Goal: Task Accomplishment & Management: Use online tool/utility

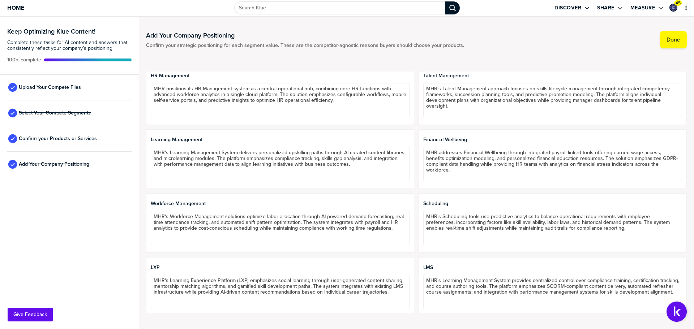
scroll to position [564, 0]
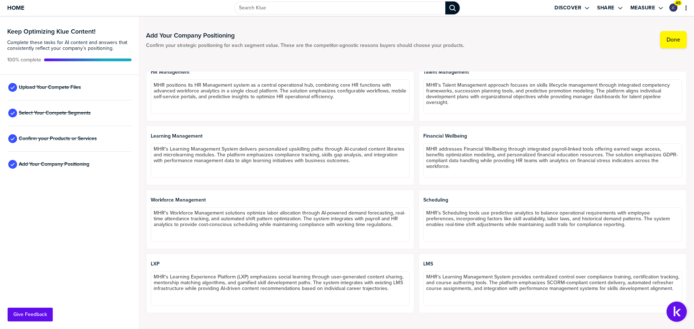
click at [33, 118] on div "Select Your Compete Segments" at bounding box center [69, 113] width 124 height 26
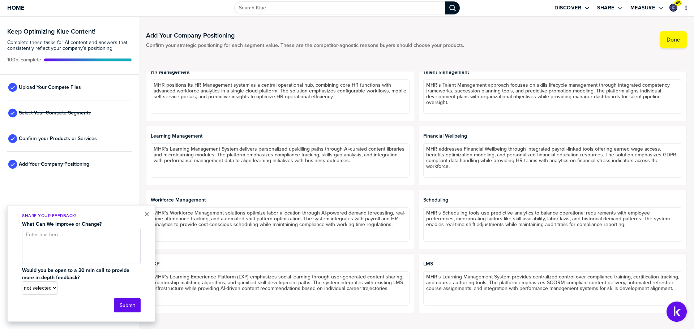
click at [35, 113] on span "Select Your Compete Segments" at bounding box center [55, 113] width 72 height 6
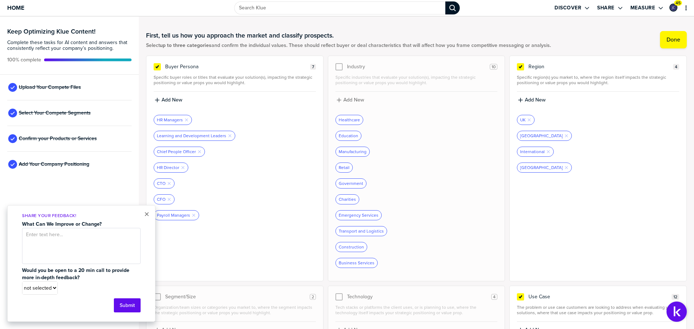
click at [151, 214] on div "× Share Your Feedback! What Can We Improve or Change? Would you be open to a 20…" at bounding box center [81, 263] width 148 height 117
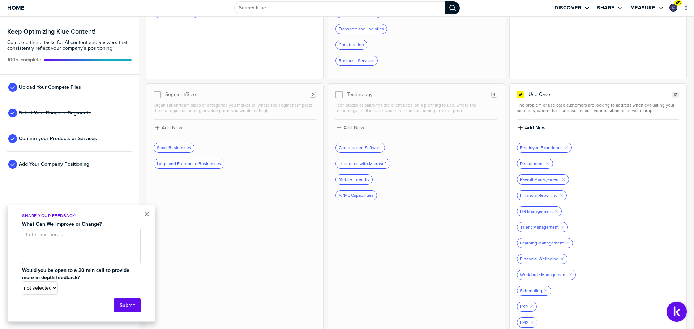
scroll to position [214, 0]
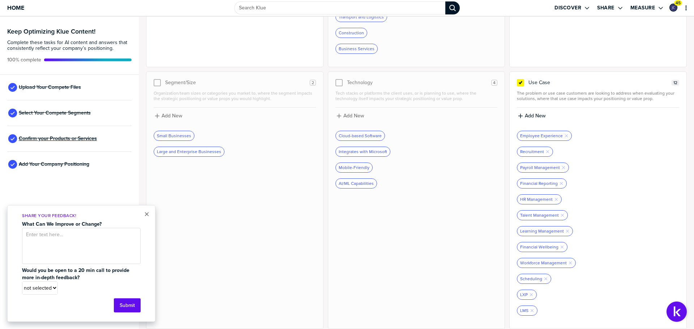
click at [54, 138] on span "Confirm your Products or Services" at bounding box center [58, 139] width 78 height 6
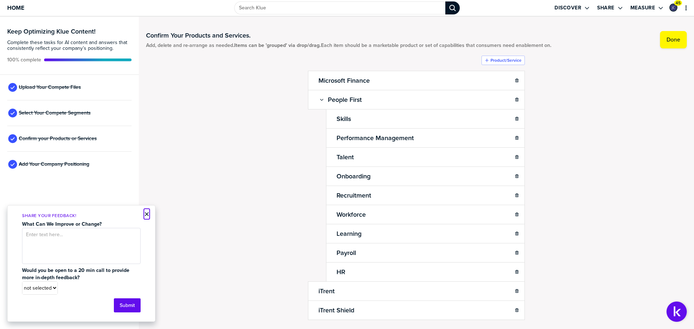
click at [147, 214] on button "×" at bounding box center [146, 214] width 5 height 9
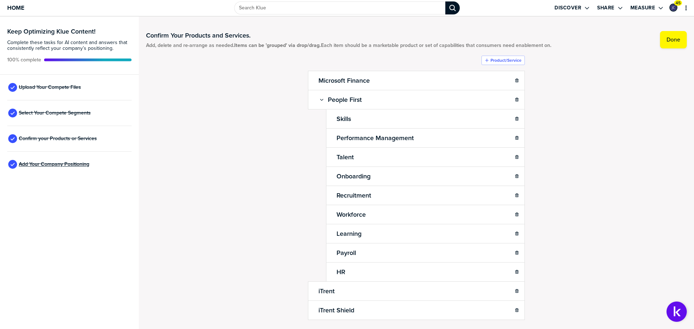
click at [72, 163] on span "Add Your Company Positioning" at bounding box center [54, 165] width 70 height 6
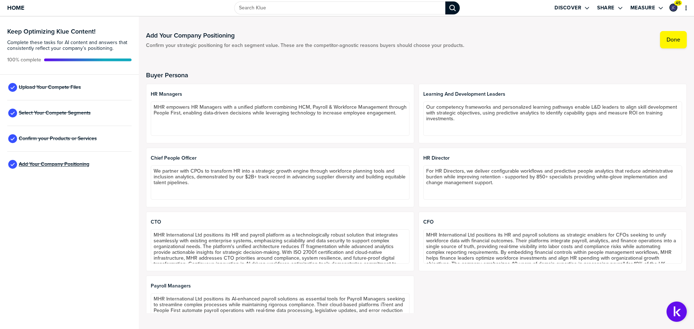
click at [87, 164] on span "Add Your Company Positioning" at bounding box center [54, 165] width 70 height 6
click at [53, 164] on span "Add Your Company Positioning" at bounding box center [54, 165] width 70 height 6
click at [31, 85] on span "Upload Your Compete Files" at bounding box center [50, 88] width 62 height 6
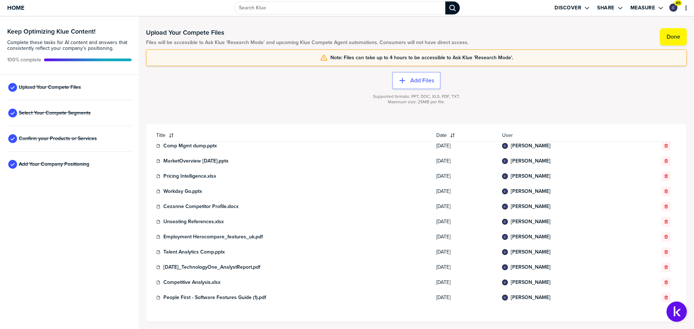
scroll to position [4, 0]
click at [570, 11] on label "Discover" at bounding box center [567, 8] width 27 height 7
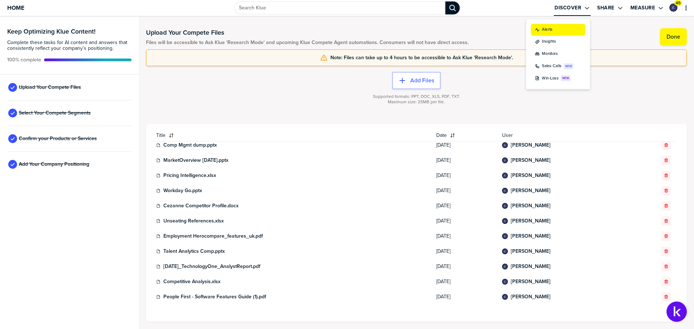
click at [552, 33] on div "Alerts" at bounding box center [550, 33] width 57 height 8
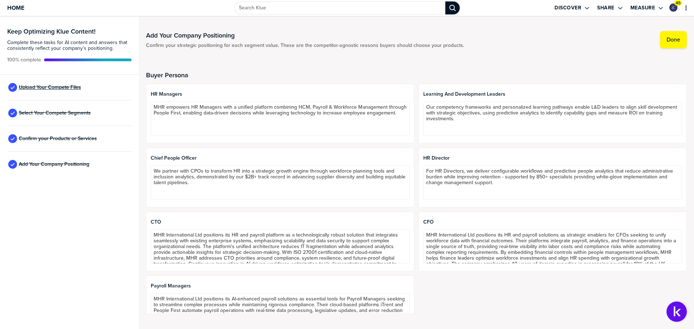
click at [52, 85] on span "Upload Your Compete Files" at bounding box center [50, 88] width 62 height 6
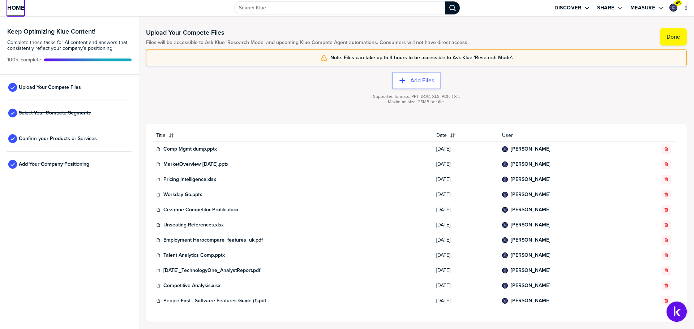
click at [21, 7] on span "Home" at bounding box center [15, 8] width 17 height 6
